Goal: Task Accomplishment & Management: Complete application form

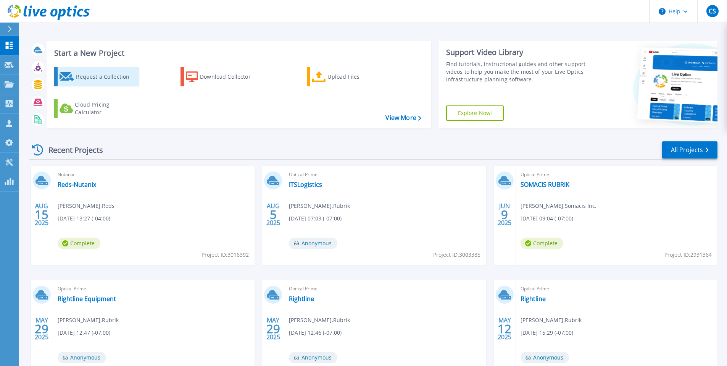
click at [100, 78] on div "Request a Collection" at bounding box center [106, 76] width 61 height 15
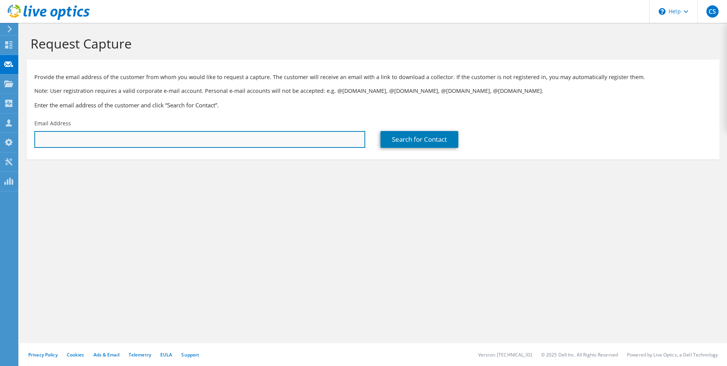
click at [99, 142] on input "text" at bounding box center [199, 139] width 331 height 17
paste input "[EMAIL_ADDRESS][DOMAIN_NAME]"
type input "[EMAIL_ADDRESS][DOMAIN_NAME]"
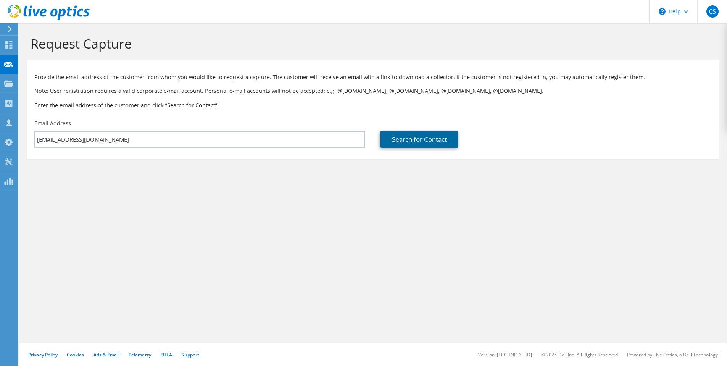
click at [433, 145] on link "Search for Contact" at bounding box center [419, 139] width 78 height 17
type input "MAJESTIC STEEL SERVICE, INC"
type input "[PERSON_NAME]"
type input "[GEOGRAPHIC_DATA]"
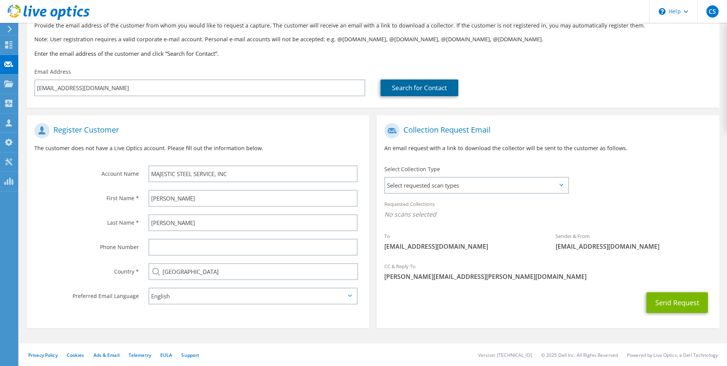
scroll to position [52, 0]
click at [478, 187] on span "Select requested scan types" at bounding box center [476, 184] width 183 height 15
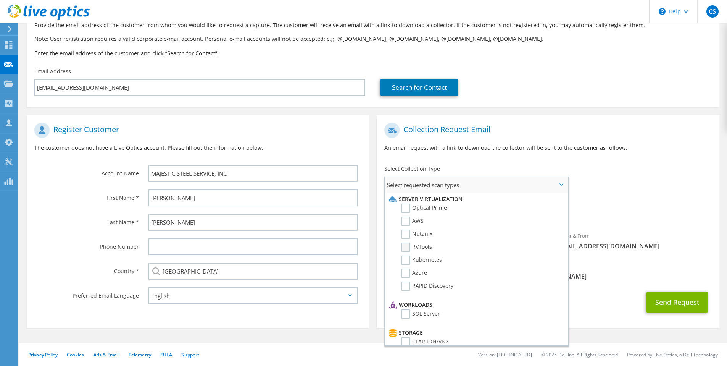
click at [406, 249] on label "RVTools" at bounding box center [416, 246] width 31 height 9
click at [0, 0] on input "RVTools" at bounding box center [0, 0] width 0 height 0
click at [612, 293] on div "Send Request" at bounding box center [548, 304] width 342 height 28
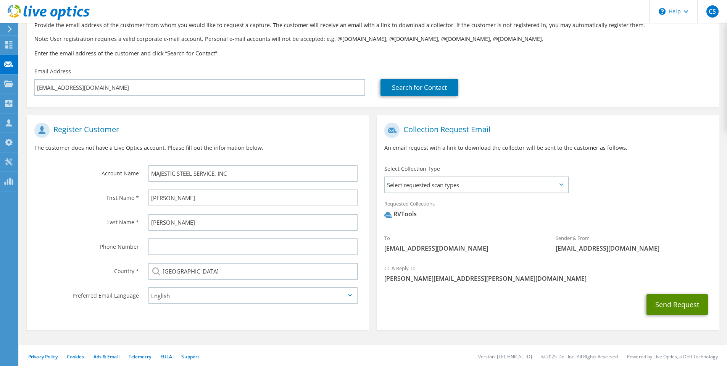
click at [665, 302] on button "Send Request" at bounding box center [676, 304] width 61 height 21
